Goal: Book appointment/travel/reservation

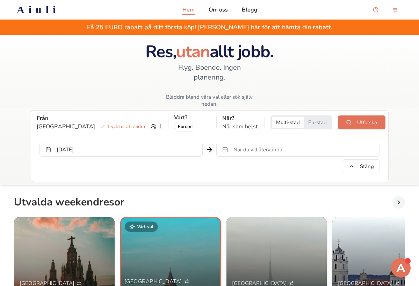
click at [132, 143] on button "Oct 16, 2025" at bounding box center [120, 150] width 163 height 14
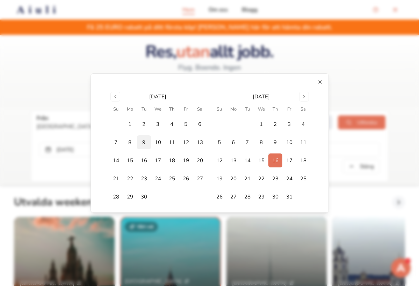
click at [147, 142] on button "9" at bounding box center [144, 143] width 14 height 14
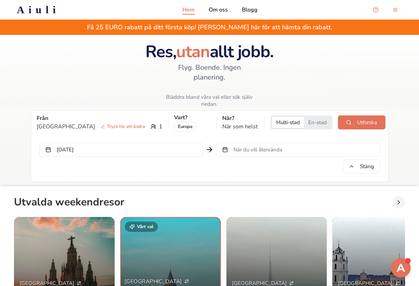
click at [226, 143] on button "När du vill återvända" at bounding box center [297, 150] width 163 height 14
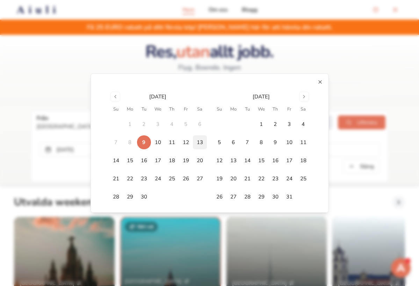
click at [203, 141] on button "13" at bounding box center [200, 143] width 14 height 14
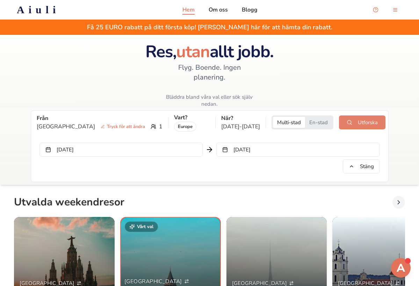
click at [346, 116] on button "Utforska" at bounding box center [362, 123] width 46 height 14
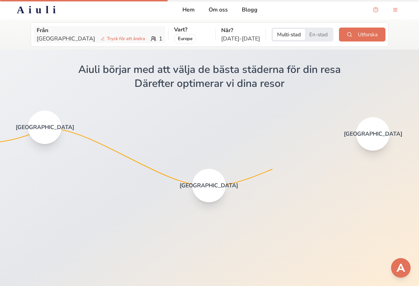
click at [151, 39] on icon at bounding box center [154, 39] width 6 height 6
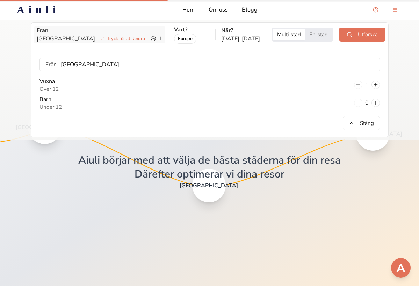
click at [151, 39] on icon at bounding box center [154, 39] width 6 height 6
click at [376, 89] on button at bounding box center [375, 85] width 8 height 8
click at [373, 121] on button "Stäng" at bounding box center [361, 123] width 37 height 14
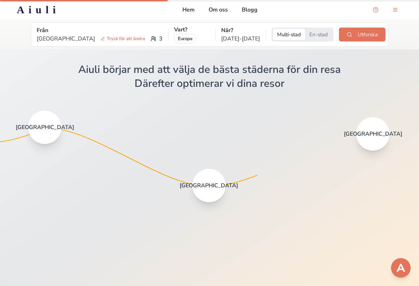
click at [369, 27] on div "Från [GEOGRAPHIC_DATA] Tryck för att ändra 3 Vart? Europe När? [DATE] - [DATE] …" at bounding box center [209, 34] width 351 height 18
click at [368, 34] on button "Utforska" at bounding box center [362, 35] width 46 height 14
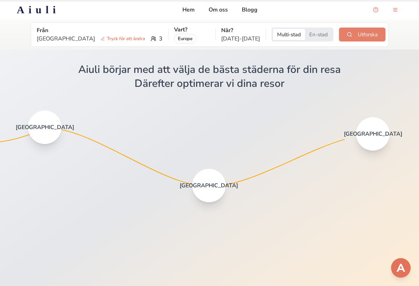
click at [351, 34] on button "Utforska" at bounding box center [362, 35] width 46 height 14
